Goal: Task Accomplishment & Management: Use online tool/utility

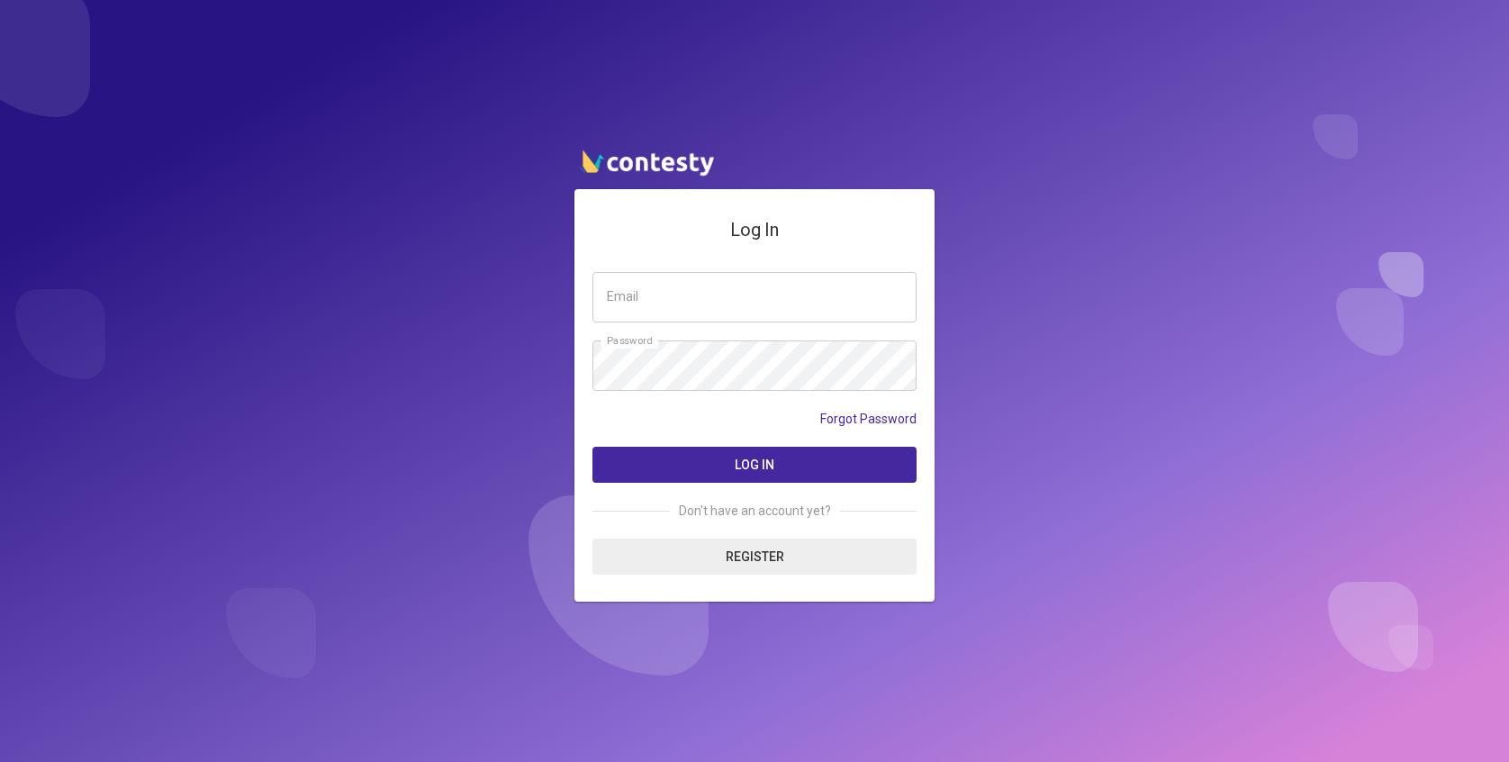
click at [627, 306] on input "email" at bounding box center [755, 297] width 324 height 50
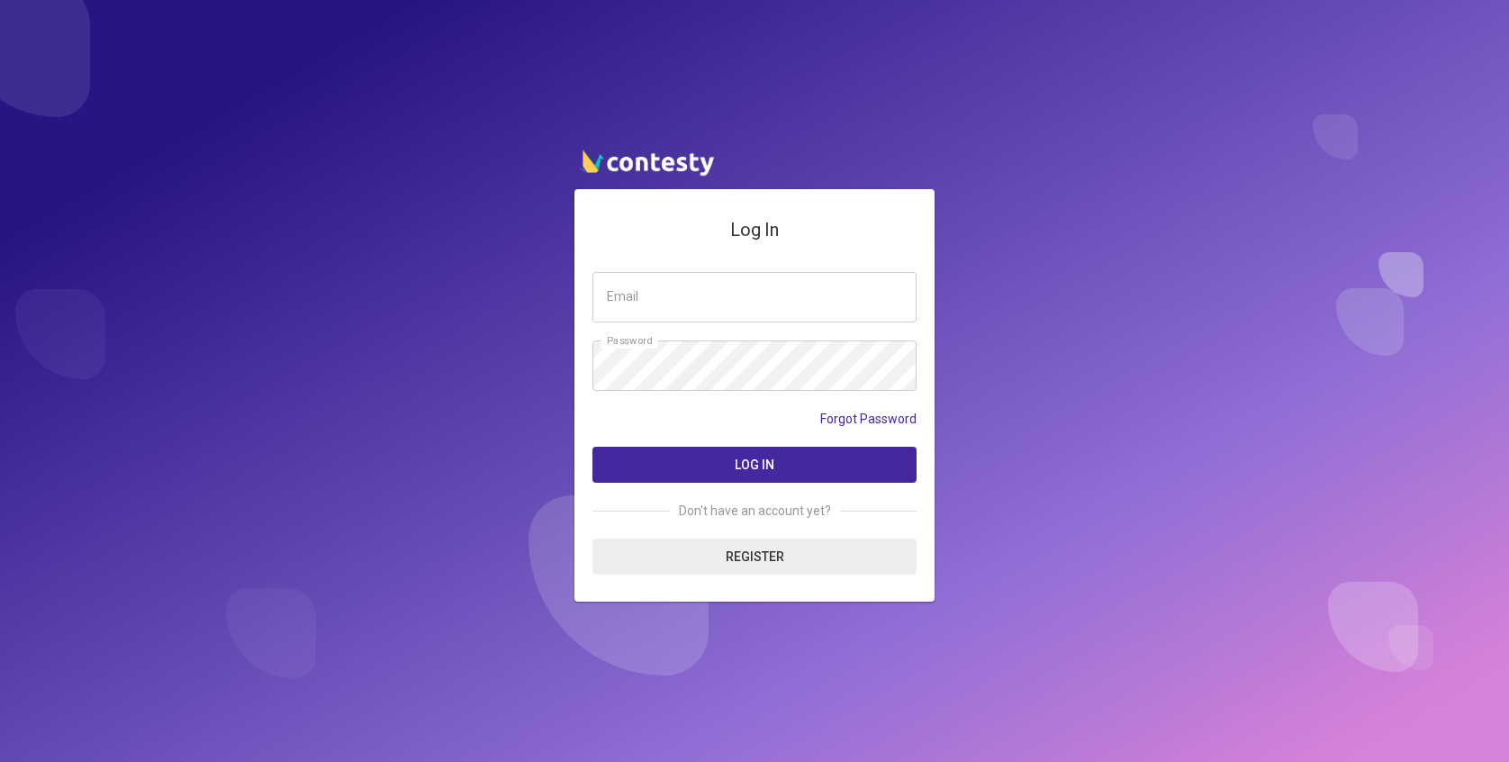
click at [719, 325] on form "Email Password Forgot Password Log In Don't have an account yet? Register" at bounding box center [755, 423] width 324 height 303
click at [701, 317] on input "email" at bounding box center [755, 297] width 324 height 50
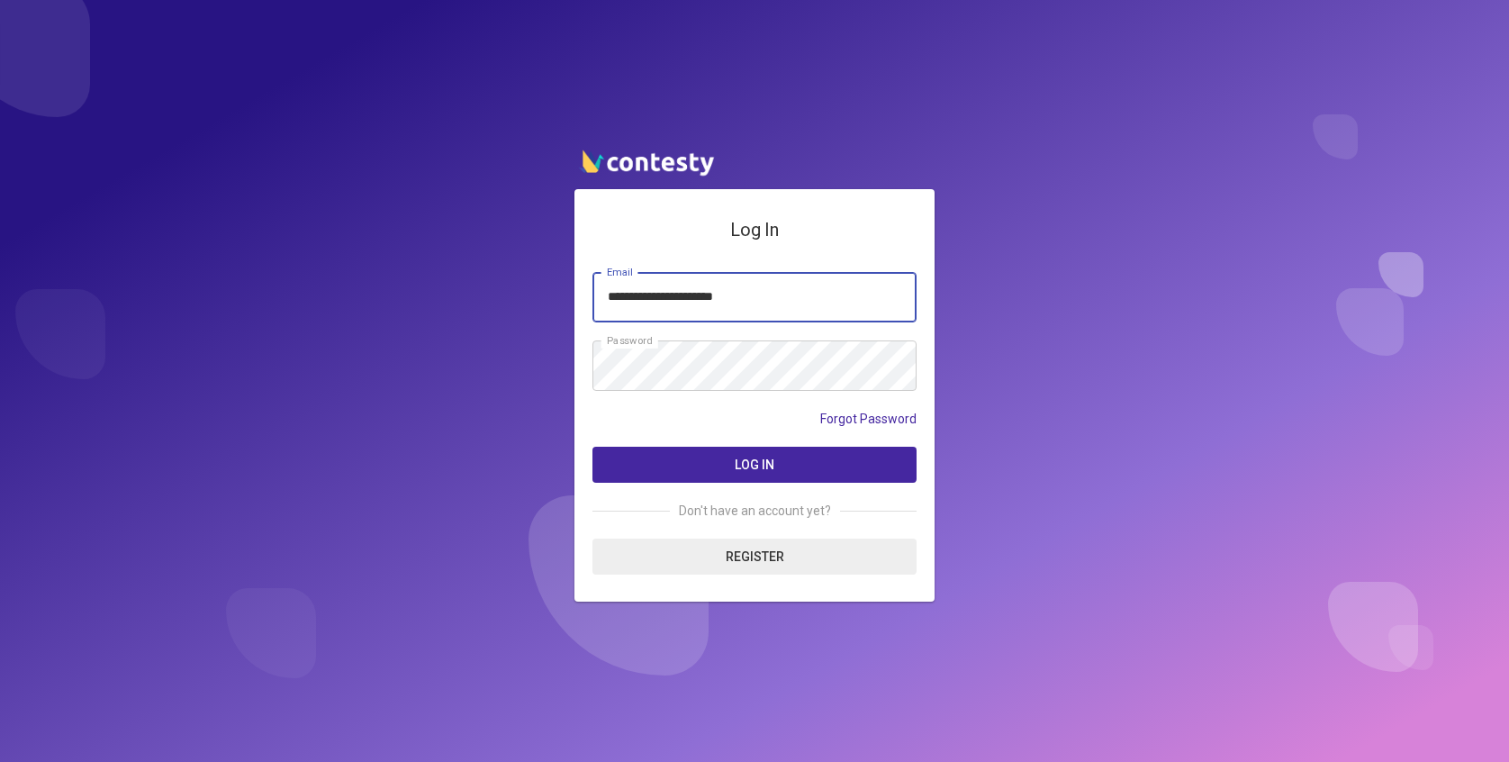
type input "**********"
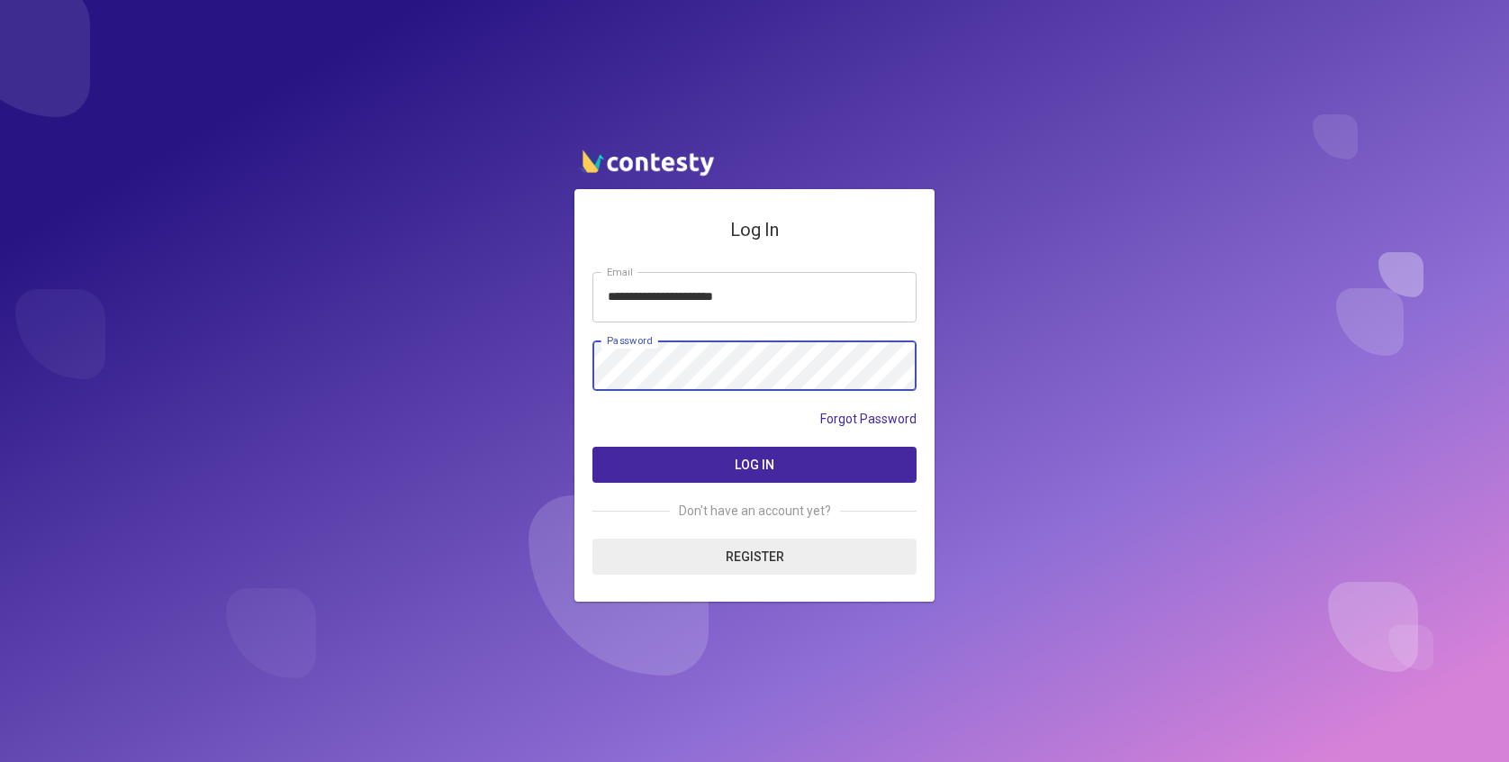
click at [593, 447] on button "Log In" at bounding box center [755, 465] width 324 height 36
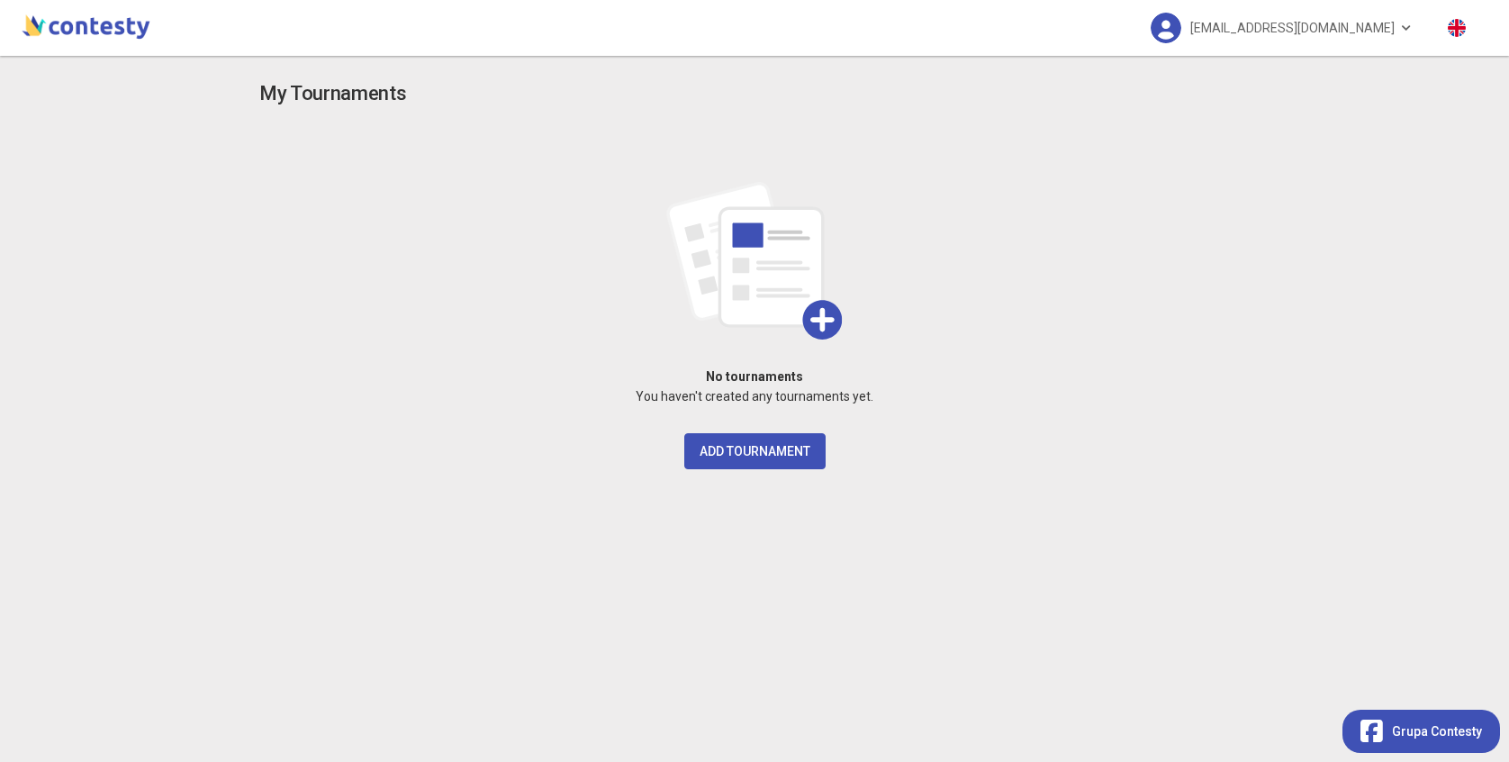
click at [54, 42] on img at bounding box center [86, 25] width 136 height 36
click at [14, 10] on div "[EMAIL_ADDRESS][DOMAIN_NAME]" at bounding box center [754, 28] width 1509 height 56
click at [749, 466] on button "Add Tournament" at bounding box center [754, 451] width 141 height 36
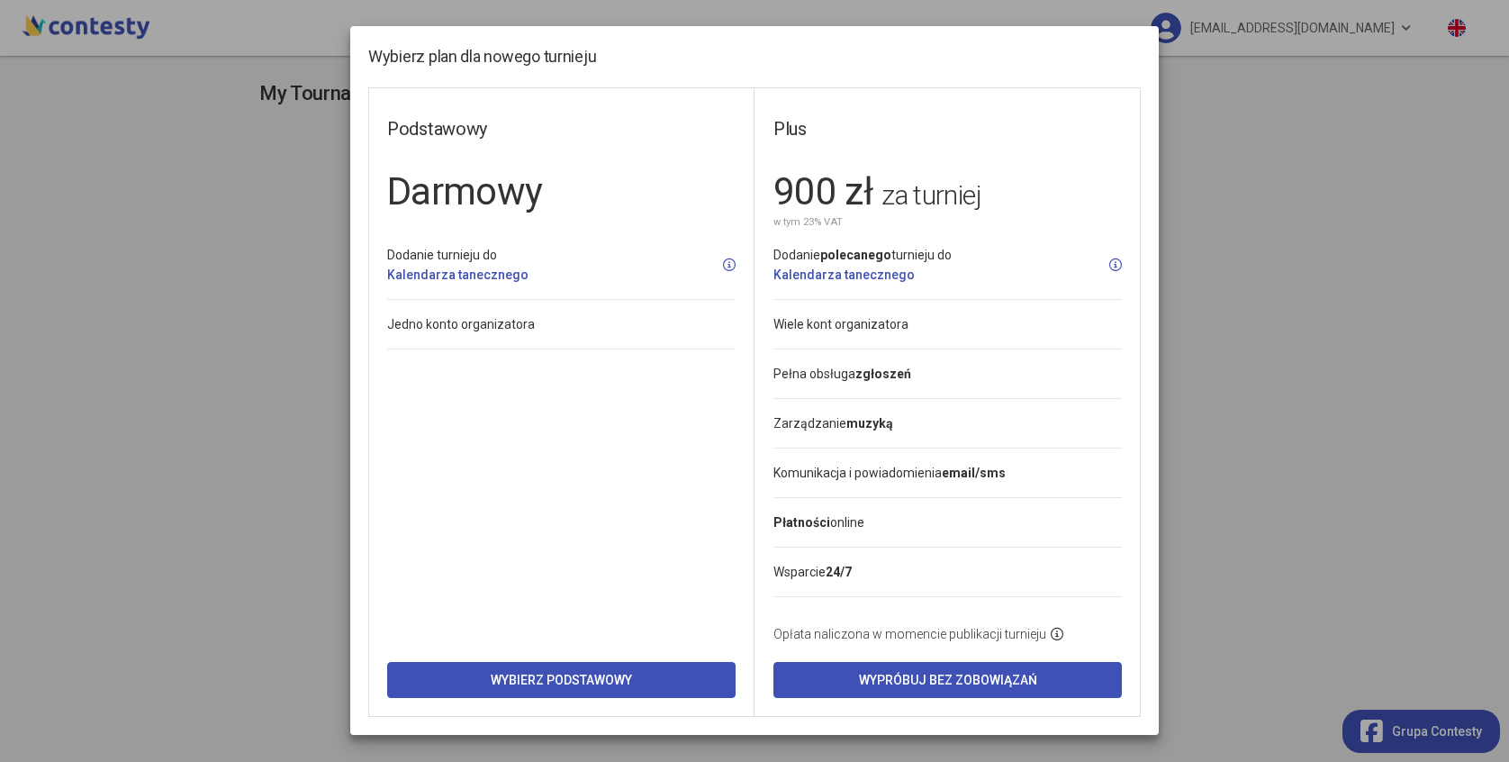
click at [1311, 659] on modal-container "Wybierz plan dla nowego turnieju Podstawowy Darmowy Dodanie turnieju do Kalenda…" at bounding box center [754, 381] width 1509 height 762
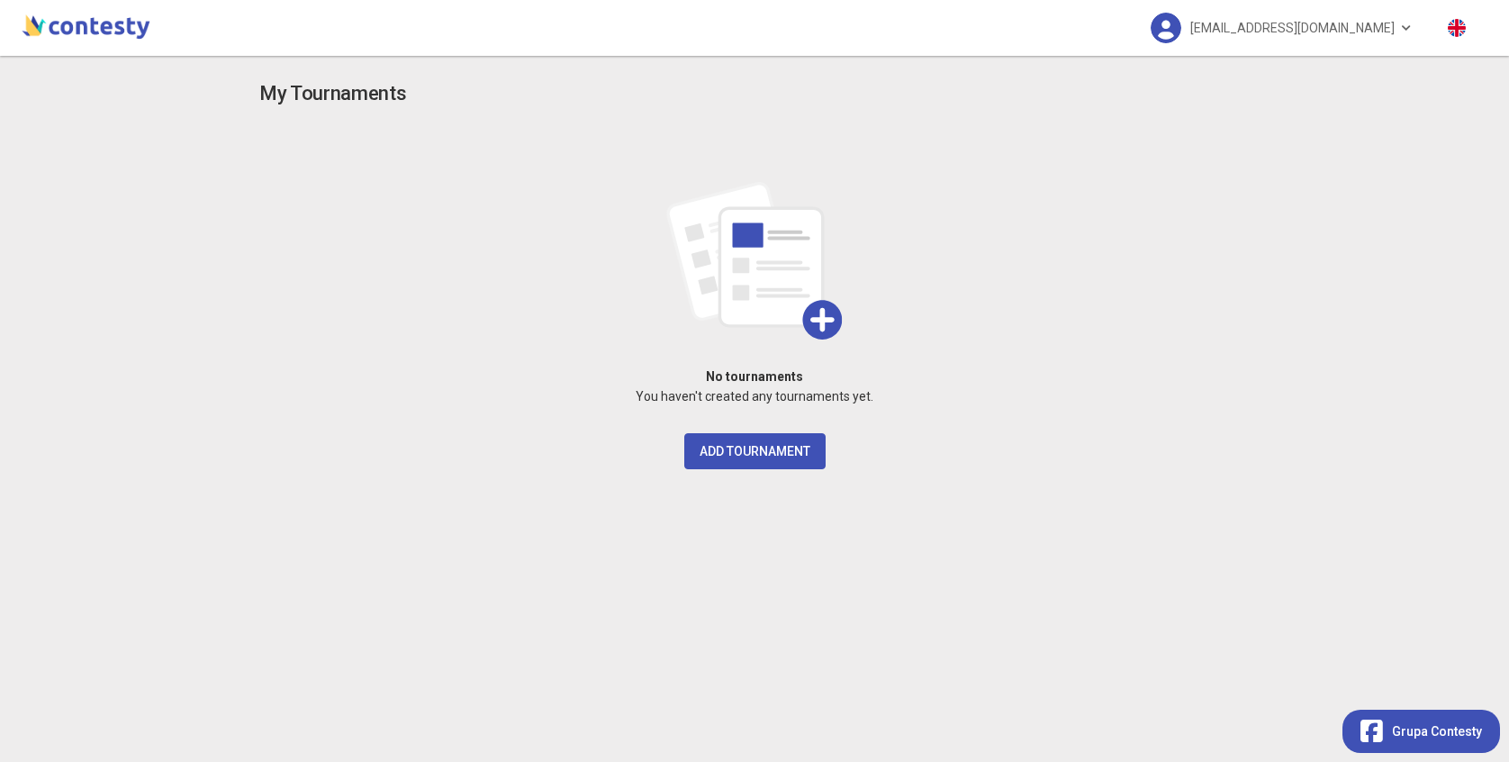
click at [26, 13] on img at bounding box center [86, 25] width 136 height 36
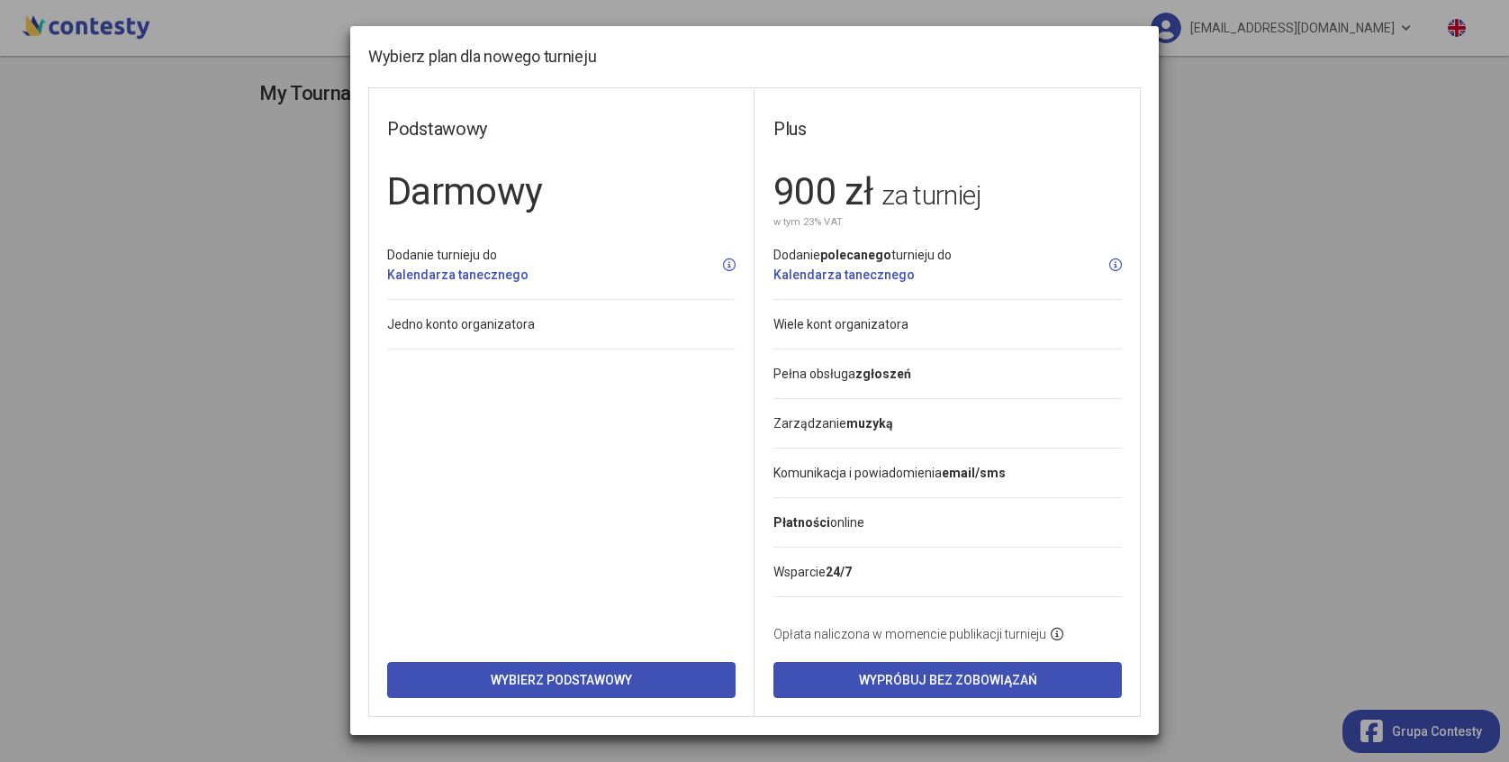
click at [26, 13] on modal-container "Wybierz plan dla nowego turnieju Podstawowy Darmowy Dodanie turnieju do Kalenda…" at bounding box center [754, 381] width 1509 height 762
click at [133, 133] on modal-container "Wybierz plan dla nowego turnieju Podstawowy Darmowy Dodanie turnieju do Kalenda…" at bounding box center [754, 381] width 1509 height 762
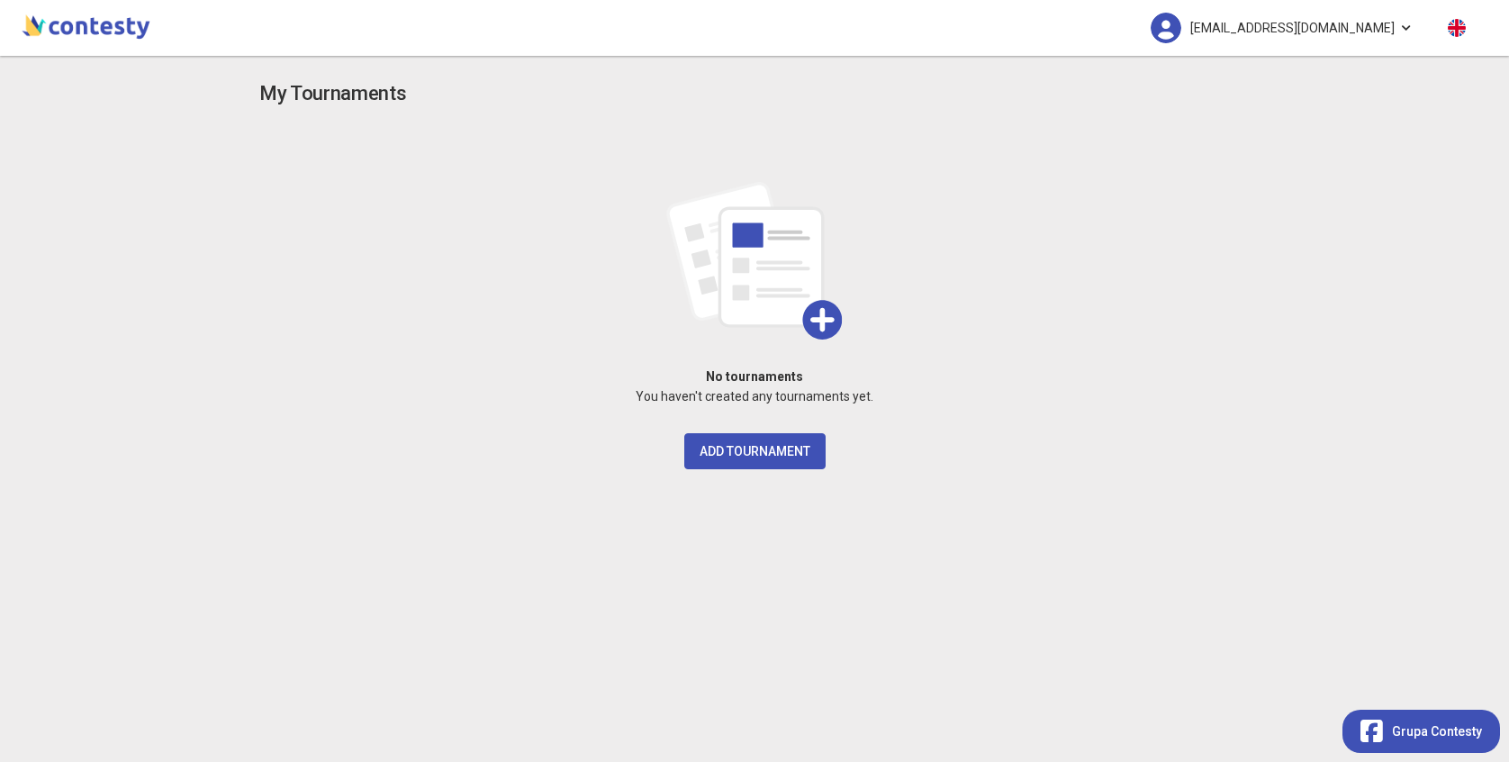
click at [1356, 32] on span "[EMAIL_ADDRESS][DOMAIN_NAME]" at bounding box center [1292, 28] width 204 height 38
click at [1294, 543] on div "My Tournaments No tournaments You haven't created any tournaments yet. Add Tour…" at bounding box center [754, 409] width 1509 height 706
click at [1383, 707] on div "Grupa Contesty" at bounding box center [1422, 722] width 122 height 34
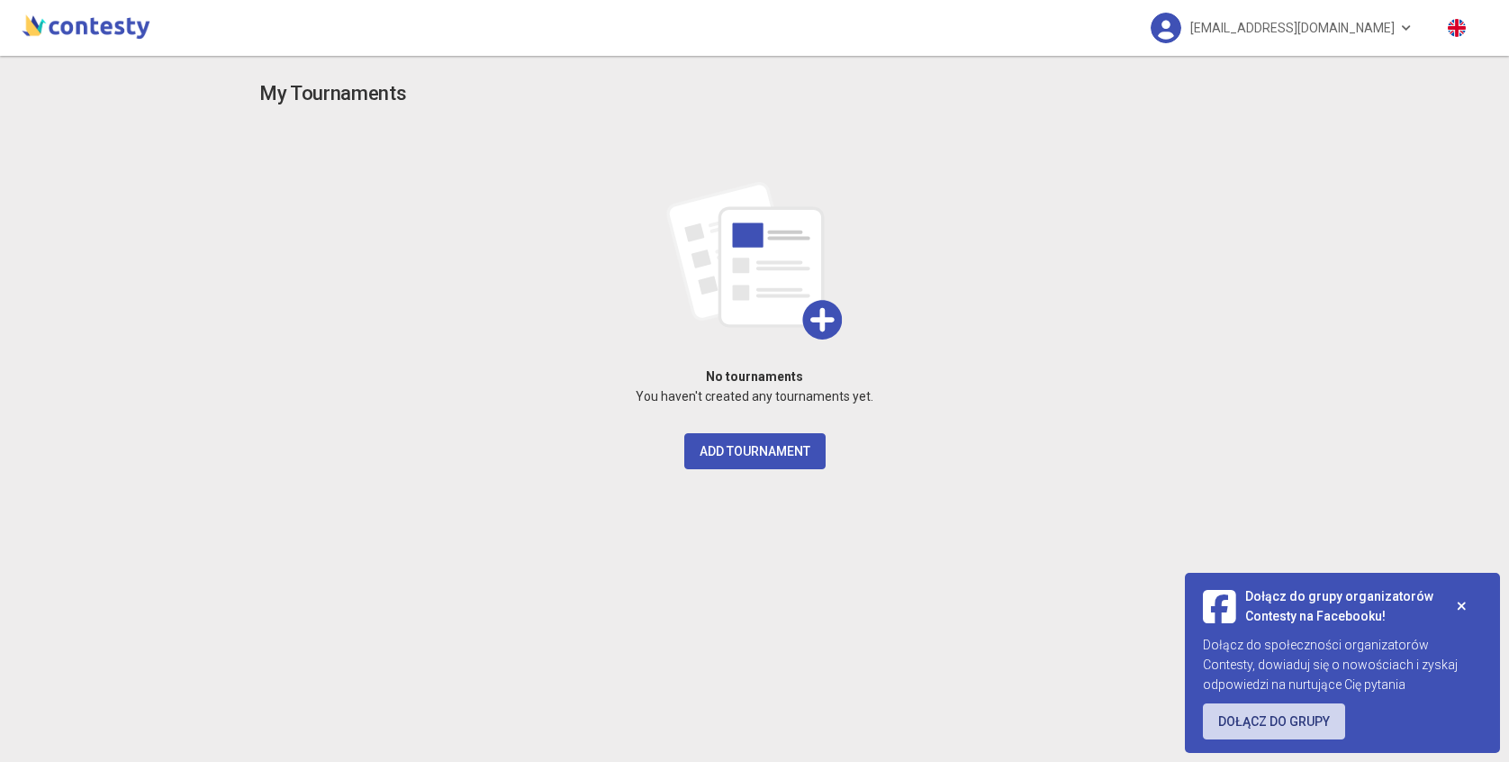
click at [1284, 716] on link "Dołącz do grupy" at bounding box center [1274, 721] width 142 height 36
